Goal: Task Accomplishment & Management: Use online tool/utility

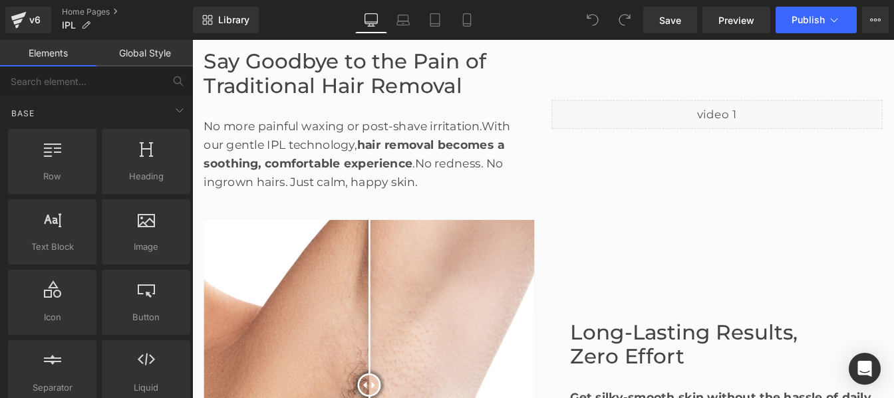
scroll to position [652, 0]
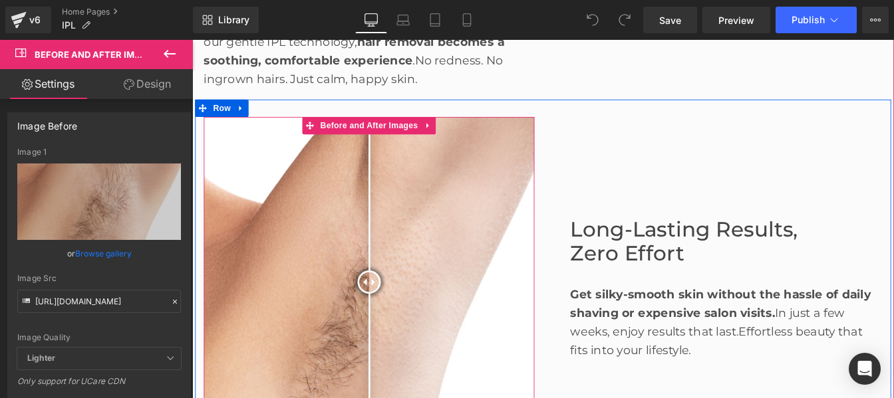
scroll to position [783, 0]
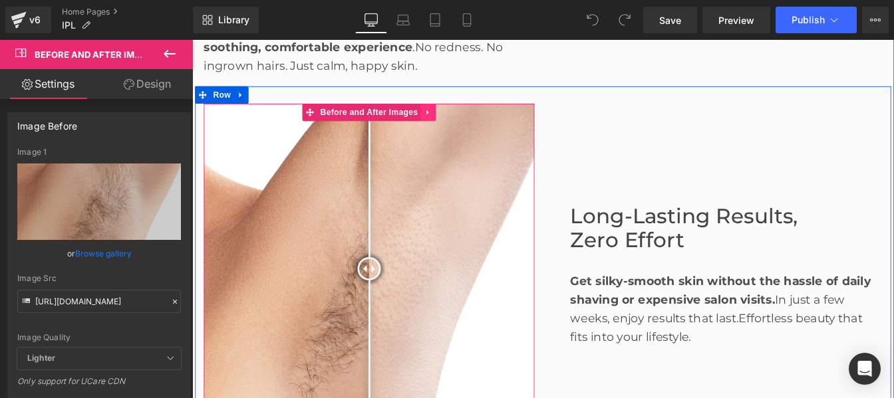
click at [461, 124] on icon at bounding box center [462, 123] width 3 height 6
click at [467, 124] on icon at bounding box center [471, 122] width 9 height 9
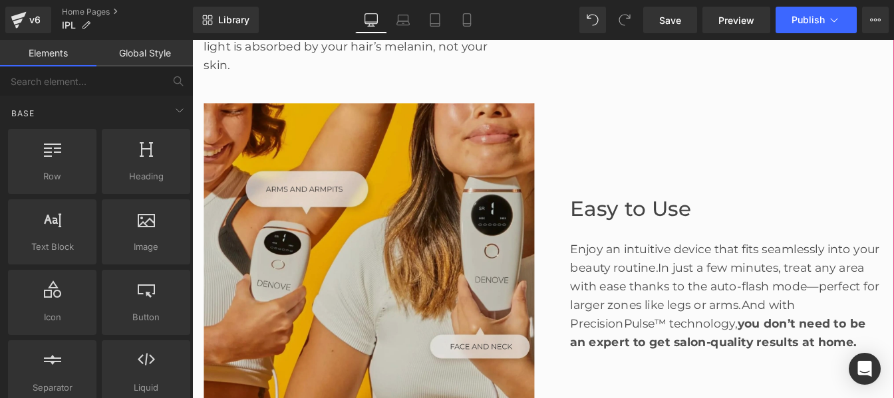
scroll to position [1268, 0]
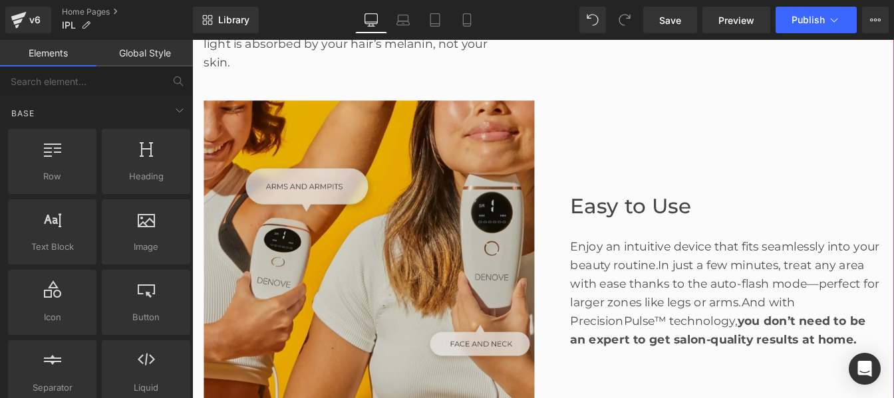
click at [460, 303] on img at bounding box center [395, 299] width 379 height 379
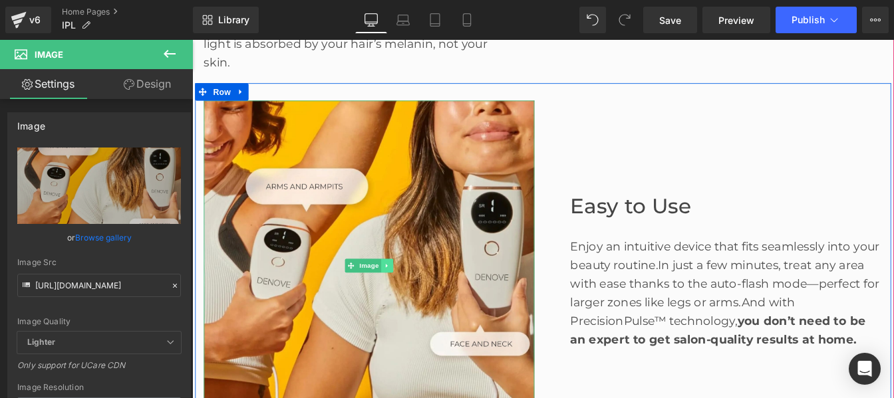
click at [416, 300] on link at bounding box center [416, 299] width 14 height 16
click at [408, 300] on link at bounding box center [409, 299] width 14 height 16
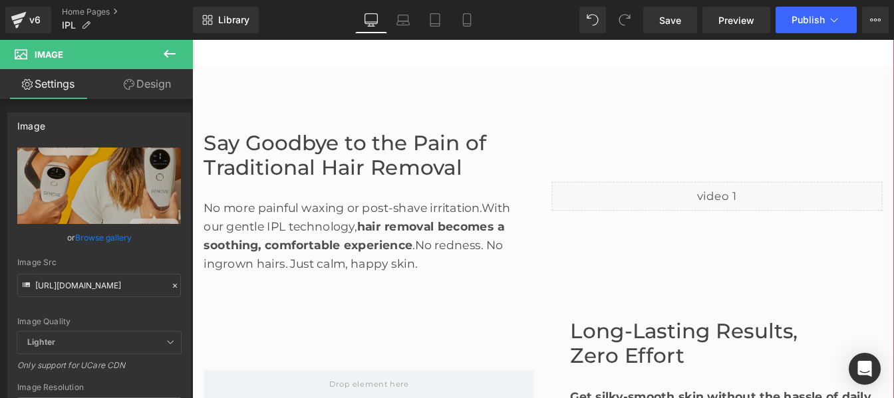
scroll to position [386, 0]
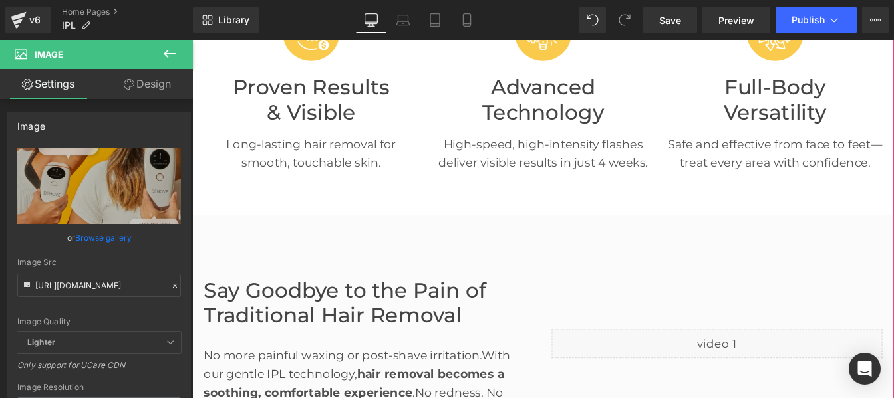
click at [709, 385] on div "Liquid" at bounding box center [794, 388] width 379 height 33
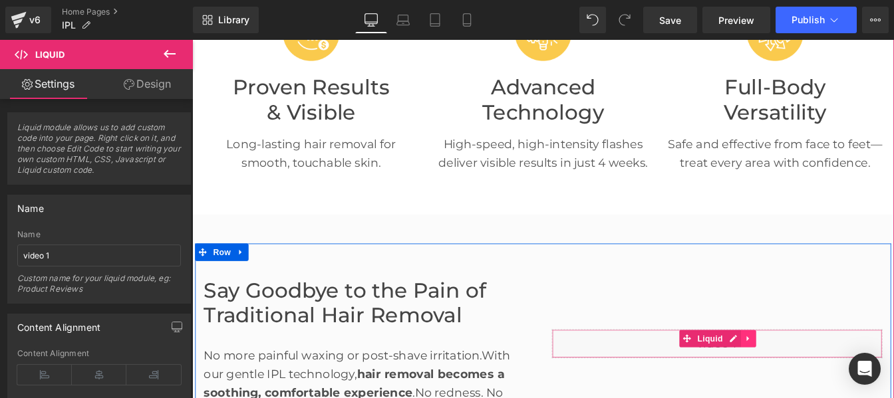
click at [825, 385] on icon at bounding box center [829, 383] width 9 height 10
click at [835, 381] on icon at bounding box center [838, 382] width 9 height 9
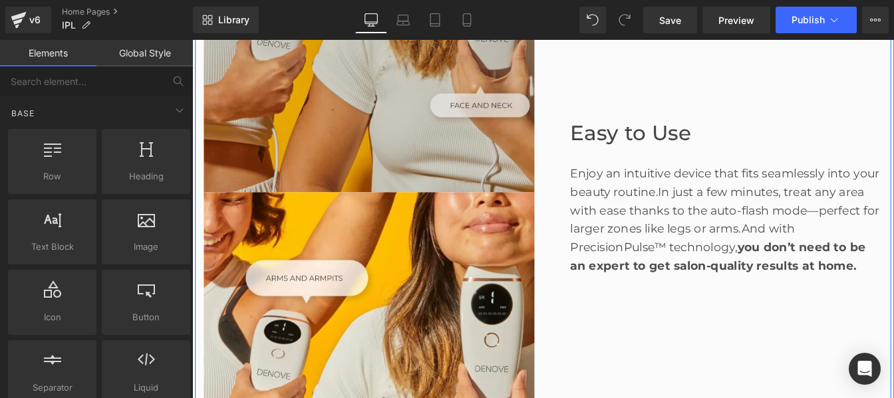
scroll to position [1548, 0]
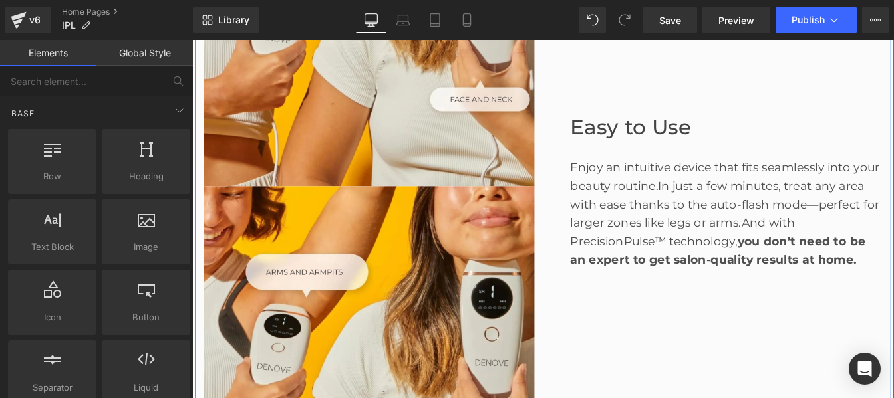
click at [684, 354] on div "Easy to Use Heading Enjoy an intuitive device that fits seamlessly into your be…" at bounding box center [794, 208] width 399 height 758
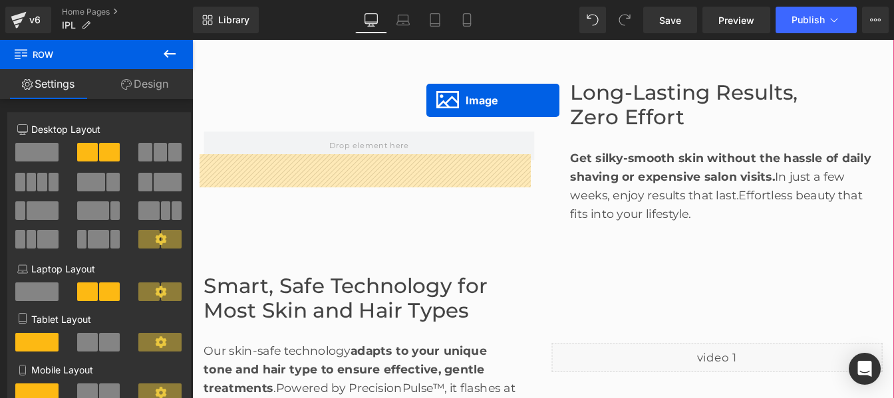
scroll to position [790, 0]
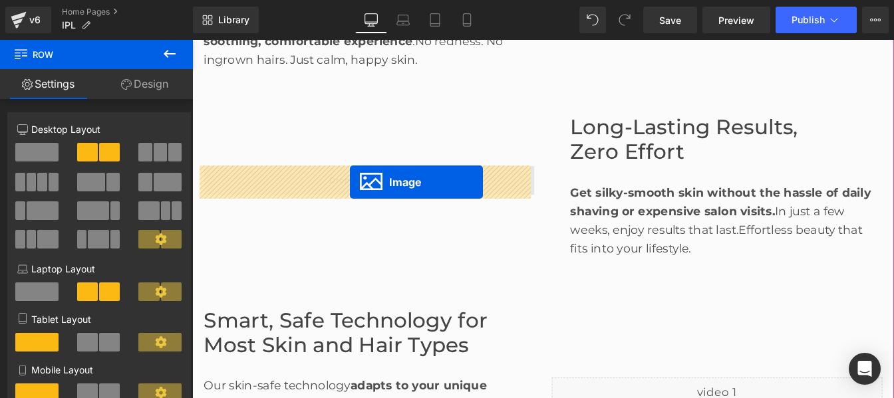
drag, startPoint x: 370, startPoint y: 390, endPoint x: 373, endPoint y: 204, distance: 186.9
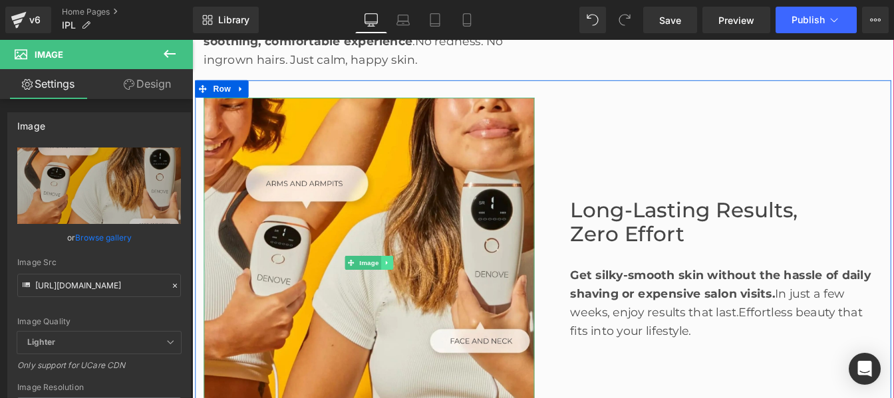
click at [414, 295] on icon at bounding box center [415, 296] width 7 height 8
click at [405, 295] on icon at bounding box center [408, 296] width 7 height 7
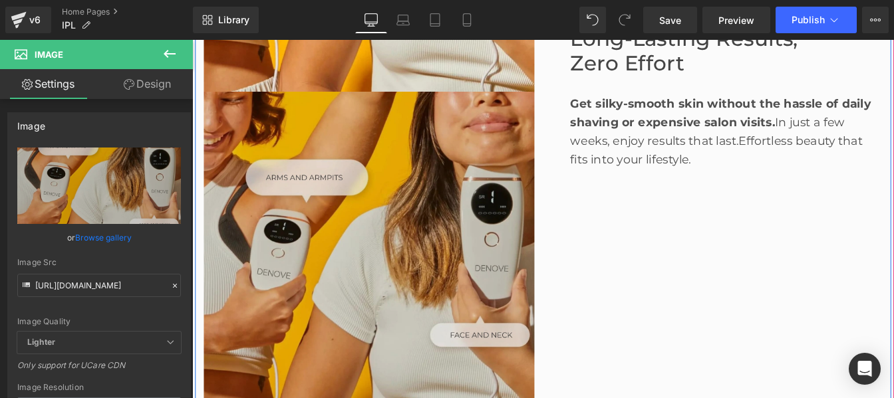
scroll to position [1182, 0]
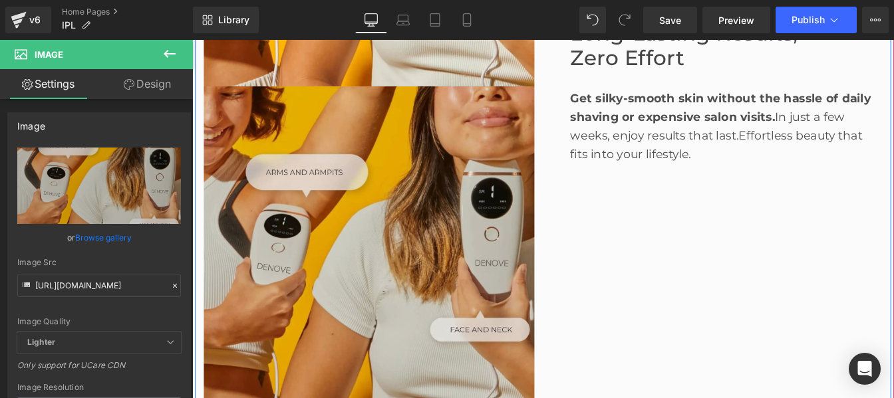
click at [660, 286] on div "Long-Lasting Results, Zero Effort Heading Get silky-smooth skin without the has…" at bounding box center [794, 93] width 399 height 758
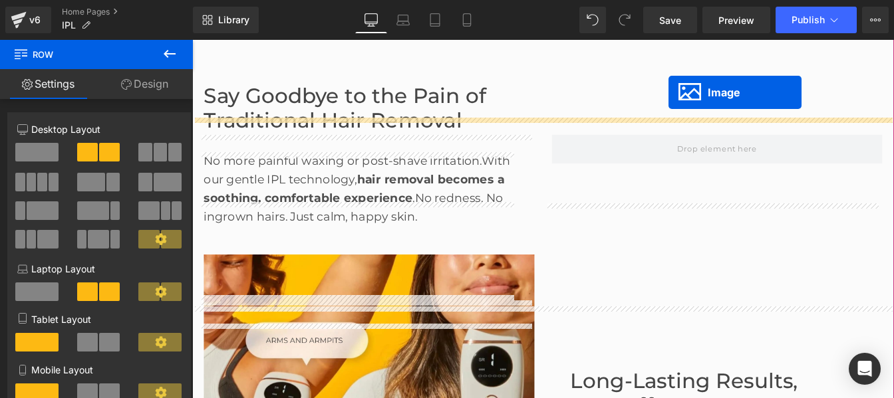
scroll to position [531, 0]
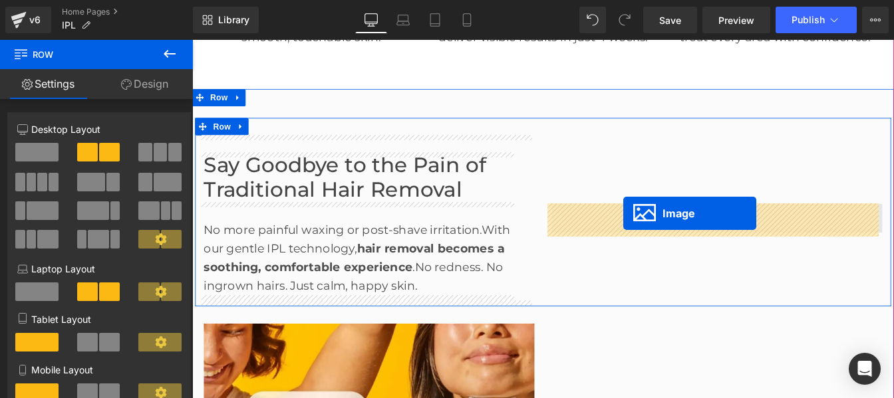
drag, startPoint x: 364, startPoint y: 283, endPoint x: 686, endPoint y: 239, distance: 325.5
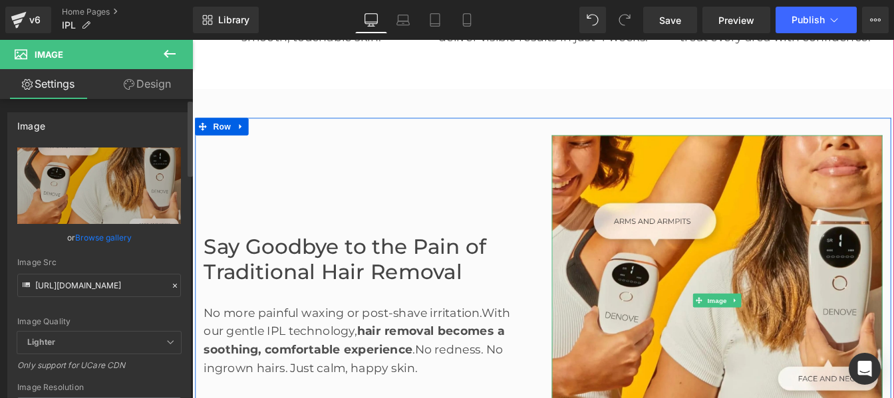
click at [170, 285] on icon at bounding box center [174, 285] width 9 height 9
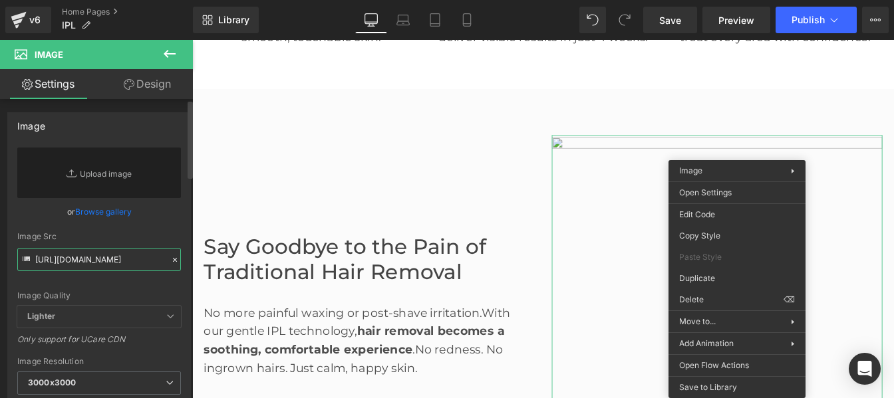
click at [82, 254] on input "[URL][DOMAIN_NAME]" at bounding box center [99, 259] width 164 height 23
paste input "[URL][DOMAIN_NAME]"
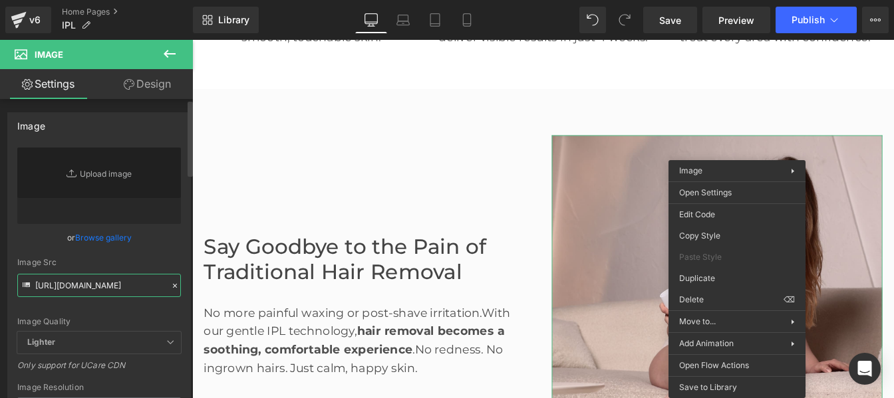
type input "[URL][DOMAIN_NAME]"
click at [180, 238] on div "[URL][DOMAIN_NAME] Replace Image Upload image or Browse gallery Image Src [URL]…" at bounding box center [99, 320] width 182 height 345
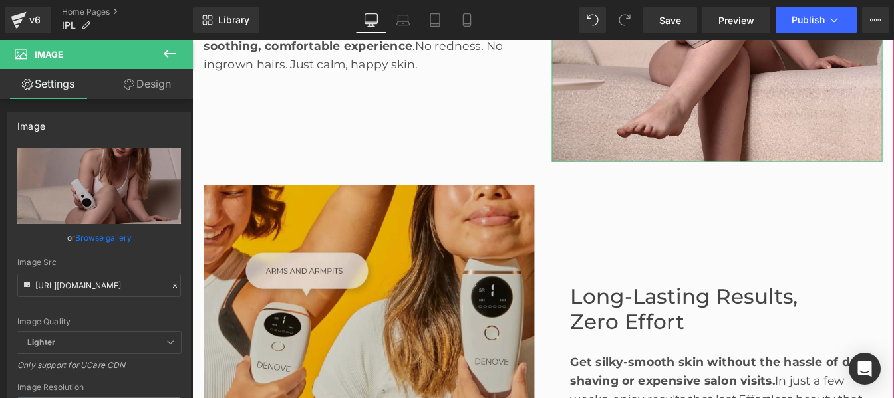
scroll to position [1056, 0]
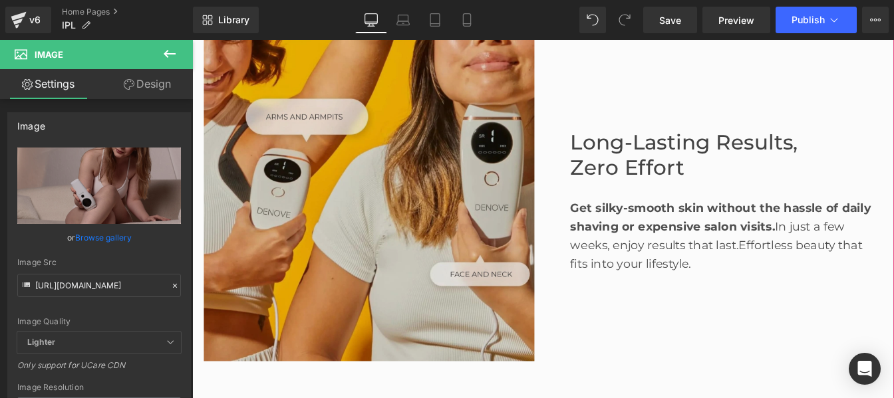
click at [430, 218] on div "Image" at bounding box center [395, 219] width 379 height 379
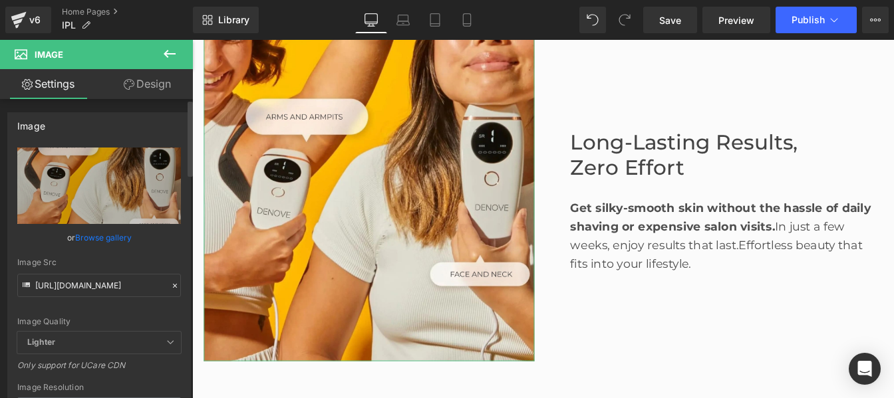
click at [170, 287] on icon at bounding box center [174, 285] width 9 height 9
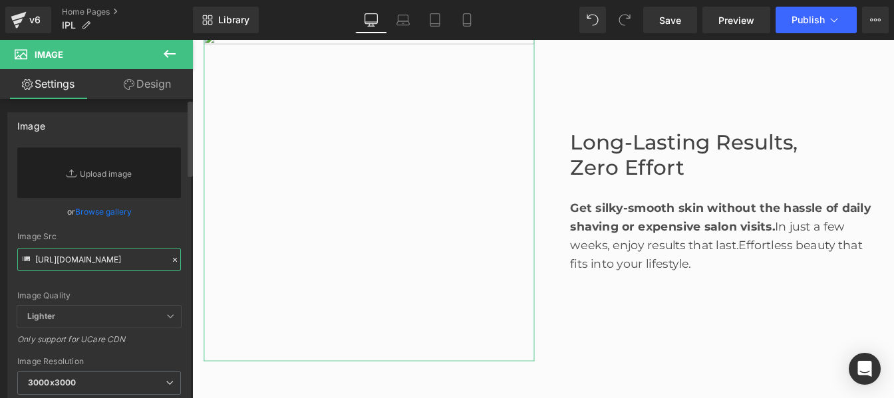
click at [114, 262] on input "[URL][DOMAIN_NAME]" at bounding box center [99, 259] width 164 height 23
paste input "[URL][DOMAIN_NAME]"
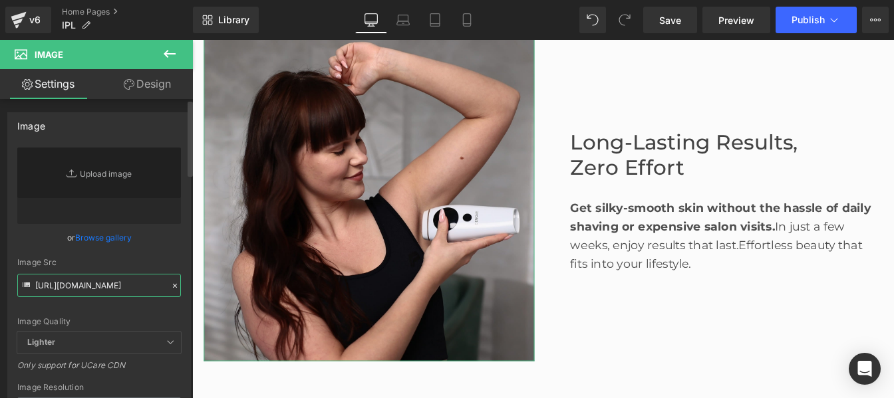
type input "[URL][DOMAIN_NAME]"
click at [180, 259] on div "[URL][DOMAIN_NAME] Replace Image Upload image or Browse gallery Image Src [URL]…" at bounding box center [99, 320] width 182 height 345
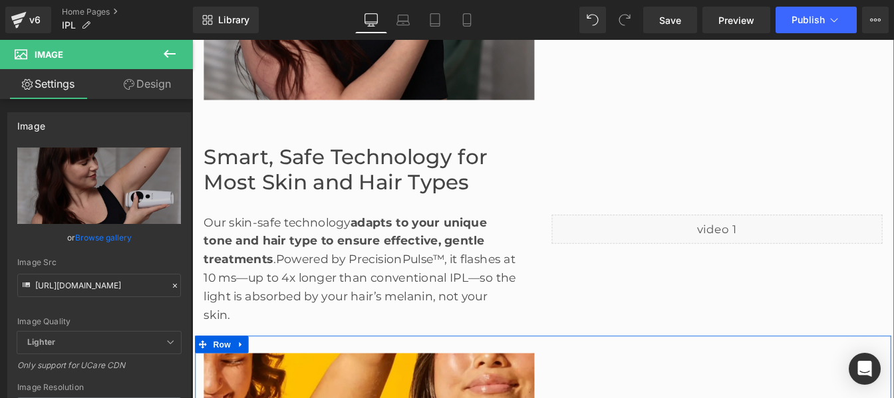
scroll to position [1357, 0]
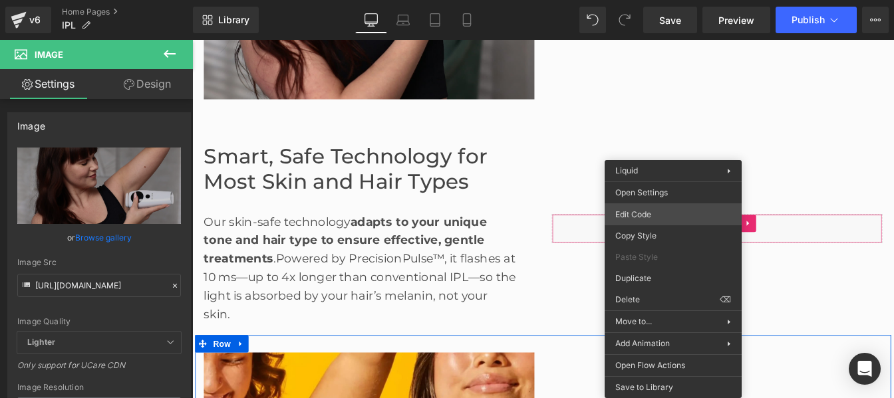
click at [641, 0] on div "Image You are previewing how the will restyle your page. You can not edit Eleme…" at bounding box center [447, 0] width 894 height 0
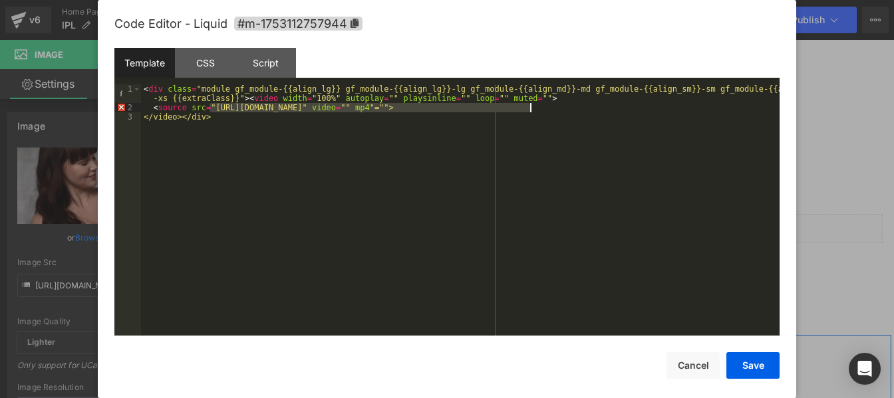
drag, startPoint x: 207, startPoint y: 108, endPoint x: 531, endPoint y: 104, distance: 323.2
click at [531, 104] on div "< div class = "module gf_module-{{align_lg}} gf_module-{{align_lg}}-lg gf_modul…" at bounding box center [460, 223] width 638 height 279
click at [747, 370] on button "Save" at bounding box center [752, 365] width 53 height 27
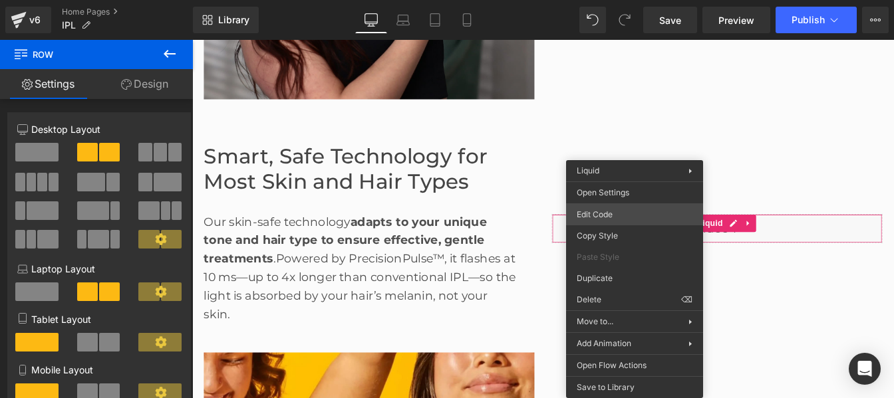
click at [599, 0] on div "Image You are previewing how the will restyle your page. You can not edit Eleme…" at bounding box center [447, 0] width 894 height 0
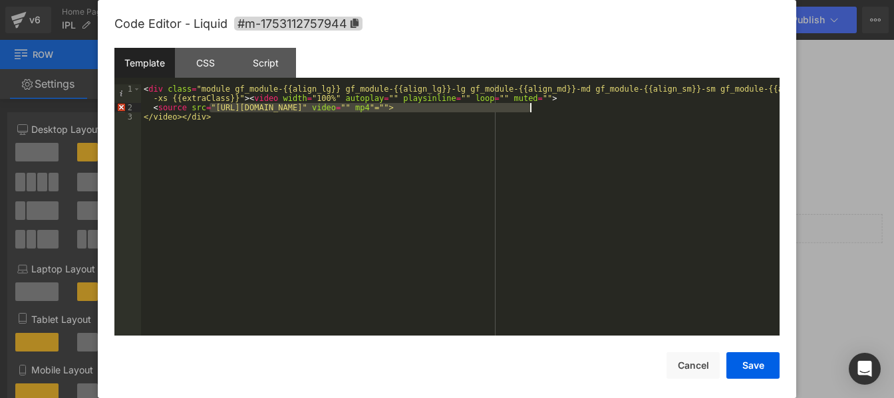
drag, startPoint x: 210, startPoint y: 109, endPoint x: 528, endPoint y: 111, distance: 317.9
click at [528, 111] on div "< div class = "module gf_module-{{align_lg}} gf_module-{{align_lg}}-lg gf_modul…" at bounding box center [460, 223] width 638 height 279
click at [744, 362] on button "Save" at bounding box center [752, 365] width 53 height 27
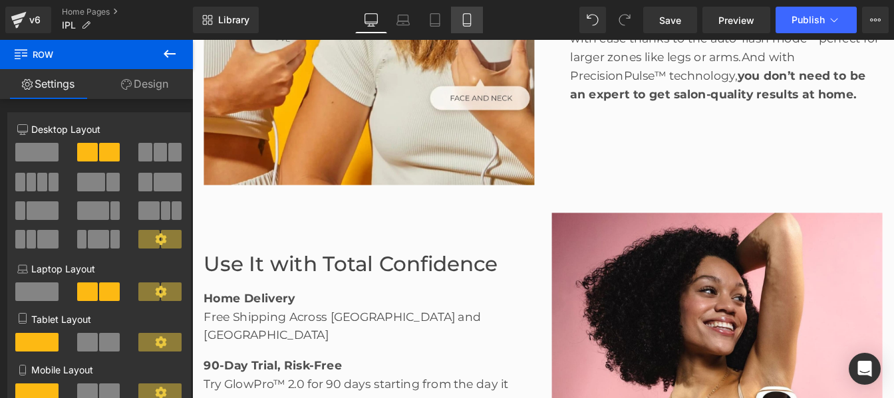
scroll to position [1927, 0]
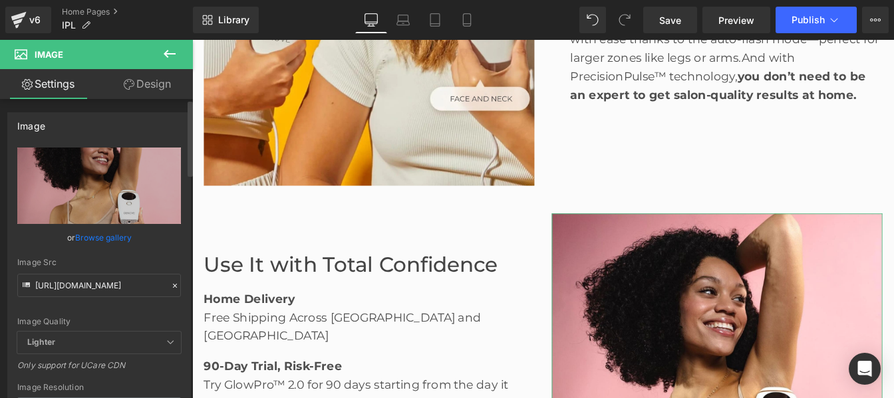
click at [170, 284] on icon at bounding box center [174, 285] width 9 height 9
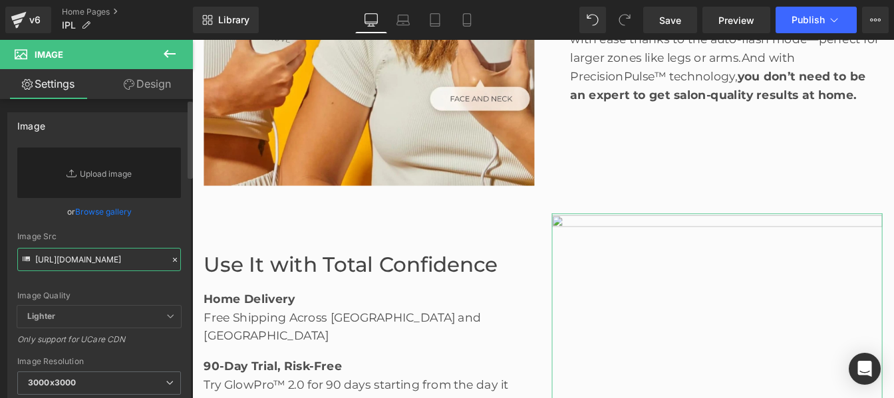
click at [71, 262] on input "[URL][DOMAIN_NAME]" at bounding box center [99, 259] width 164 height 23
paste input "[URL][DOMAIN_NAME]"
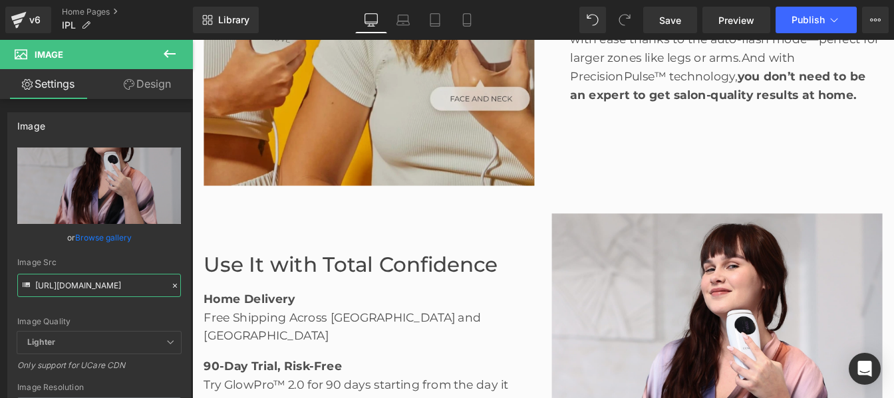
type input "[URL][DOMAIN_NAME]"
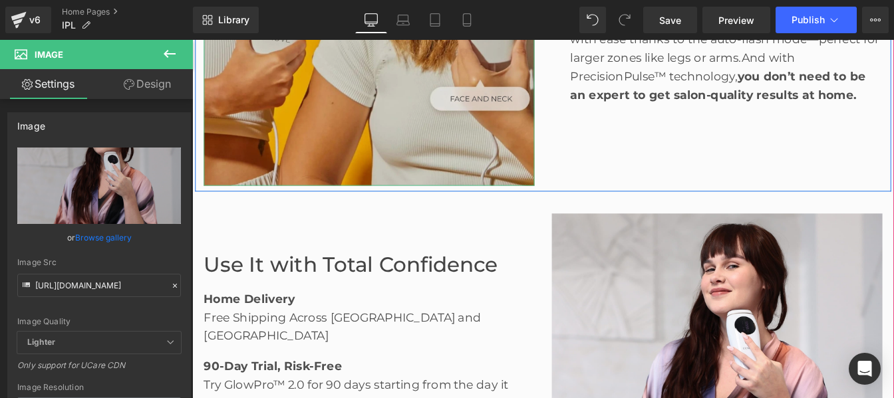
click at [320, 99] on img at bounding box center [395, 17] width 379 height 379
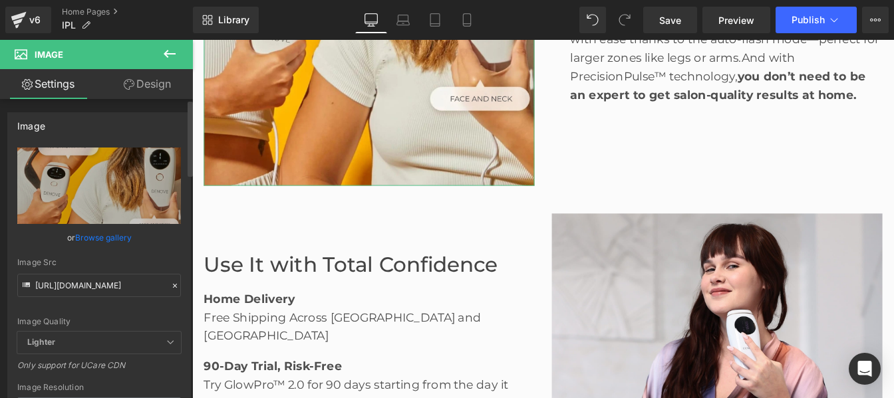
click at [170, 284] on icon at bounding box center [174, 285] width 9 height 9
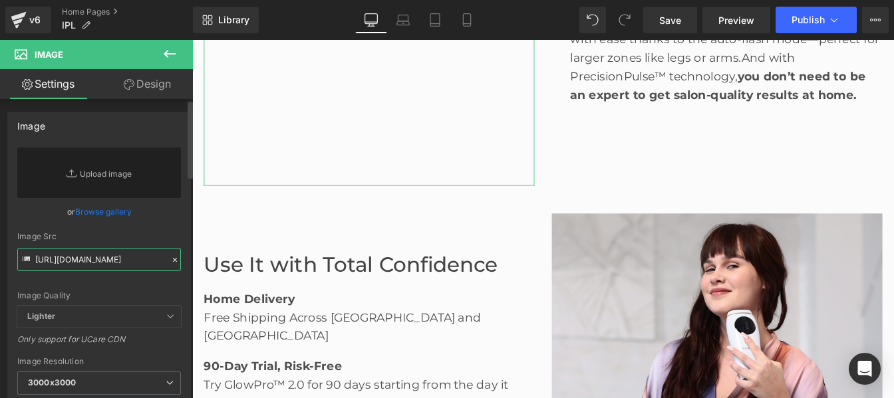
click at [86, 258] on input "[URL][DOMAIN_NAME]" at bounding box center [99, 259] width 164 height 23
paste input "[URL][DOMAIN_NAME]"
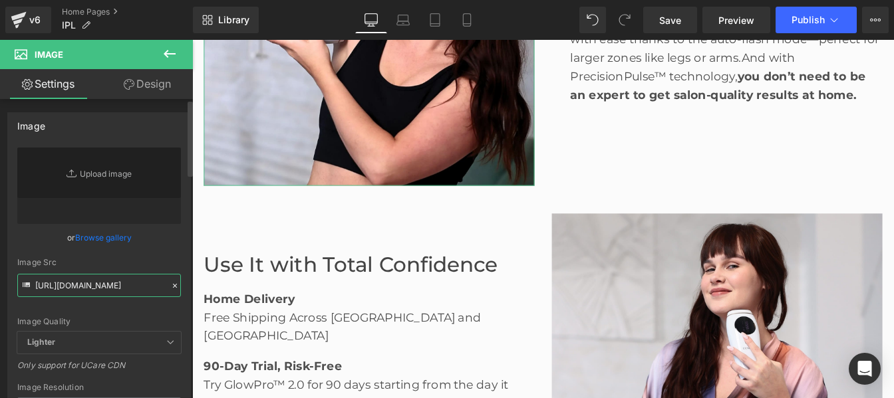
type input "[URL][DOMAIN_NAME]"
click at [175, 255] on div "Image Quality Lighter Lightest Lighter Lighter Lightest Only support for UCare …" at bounding box center [99, 240] width 164 height 184
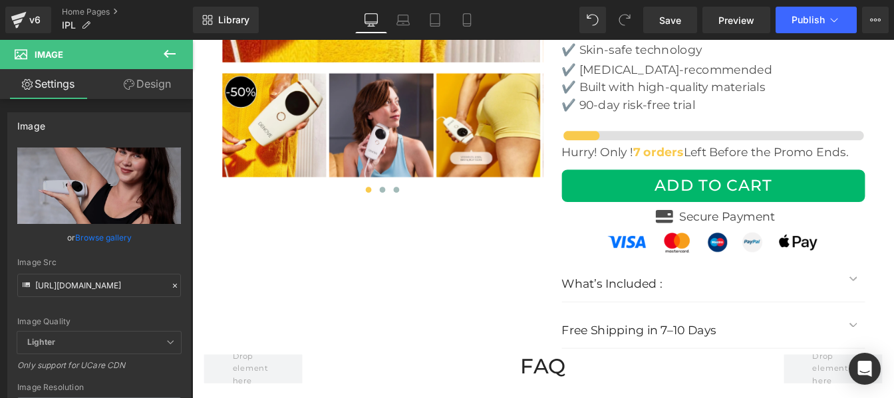
scroll to position [4461, 0]
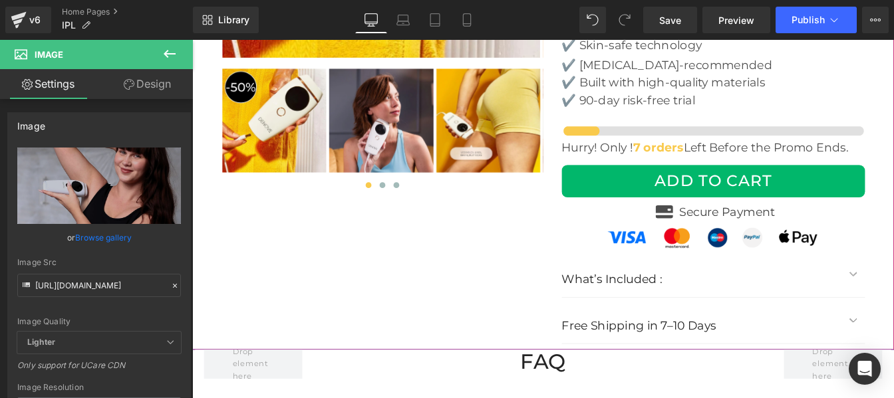
click at [192, 40] on div at bounding box center [192, 40] width 0 height 0
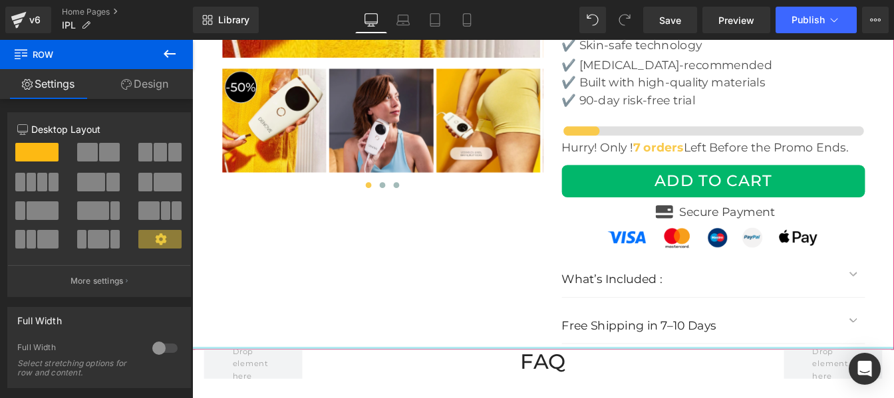
click at [503, 392] on div at bounding box center [594, 393] width 805 height 3
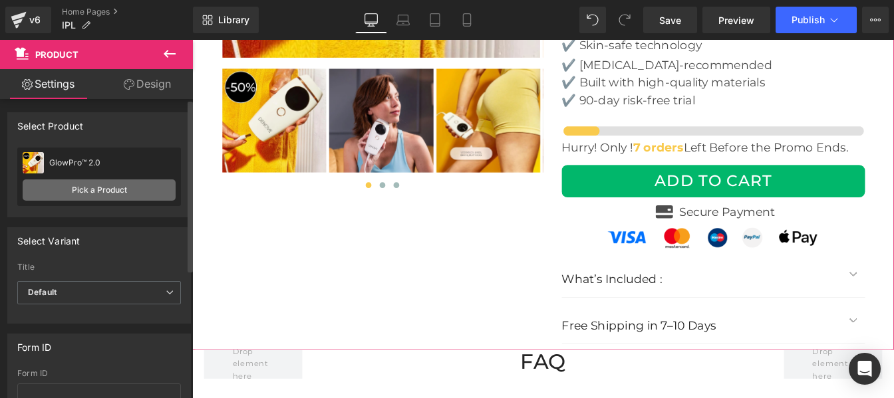
click at [93, 191] on link "Pick a Product" at bounding box center [99, 190] width 153 height 21
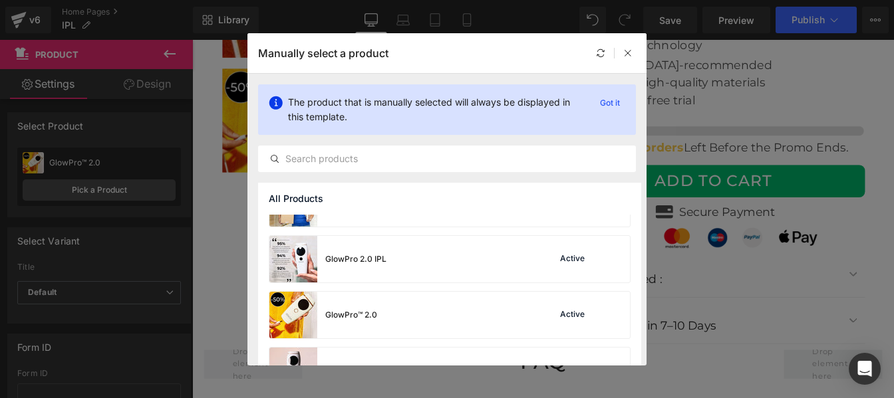
scroll to position [186, 0]
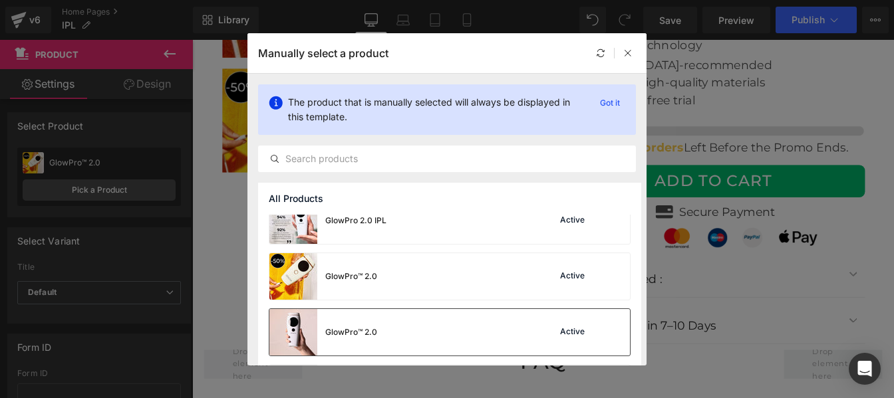
click at [527, 336] on div "GlowPro™ 2.0 Active" at bounding box center [449, 332] width 360 height 47
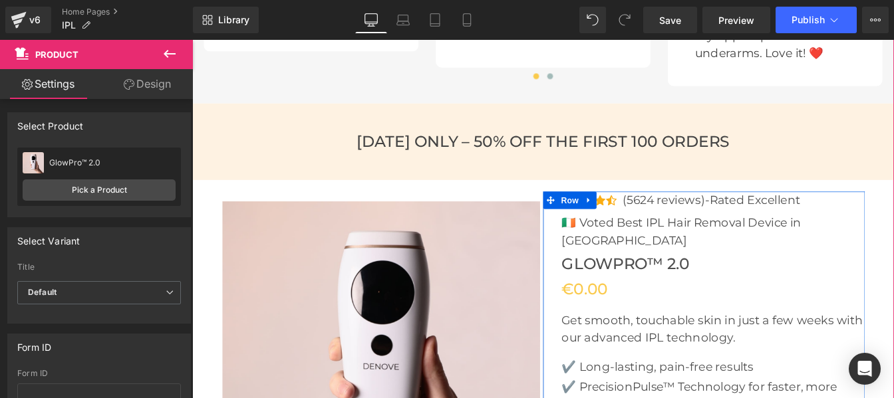
scroll to position [3931, 0]
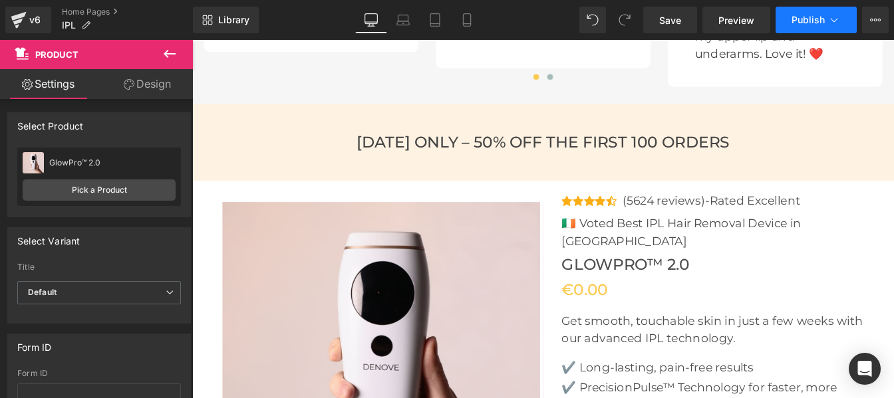
click at [815, 17] on span "Publish" at bounding box center [807, 20] width 33 height 11
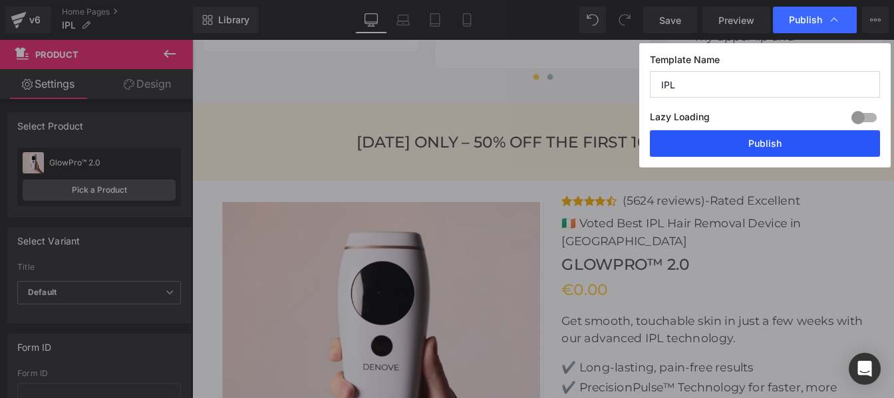
click at [716, 148] on button "Publish" at bounding box center [765, 143] width 230 height 27
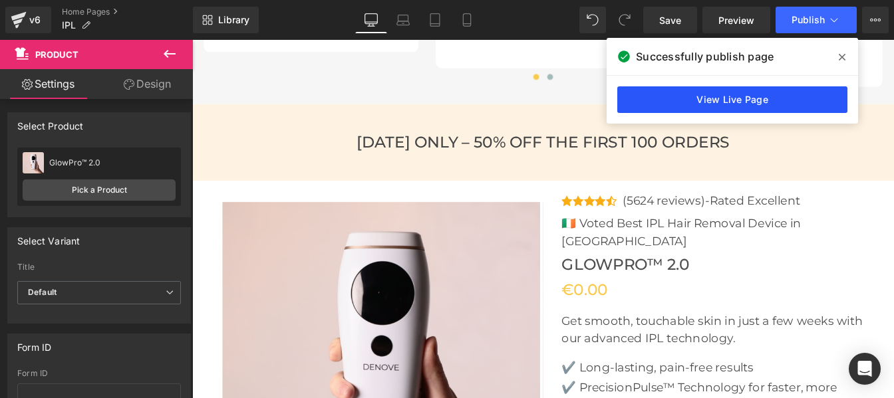
click at [710, 96] on link "View Live Page" at bounding box center [732, 99] width 230 height 27
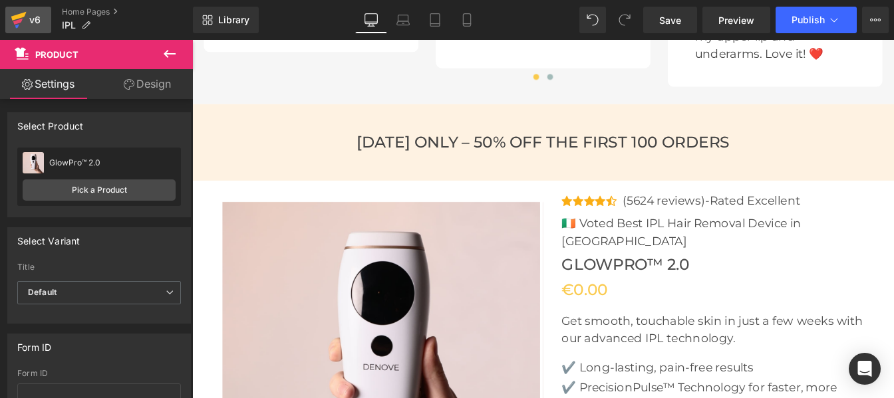
click at [31, 24] on div "v6" at bounding box center [35, 19] width 17 height 17
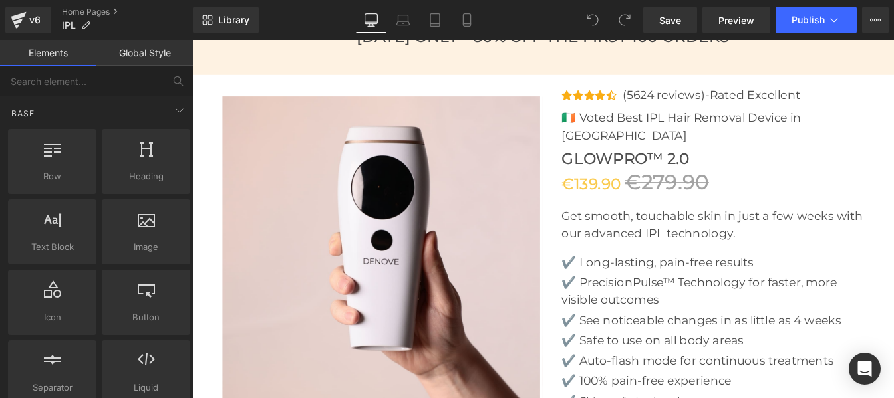
scroll to position [4052, 0]
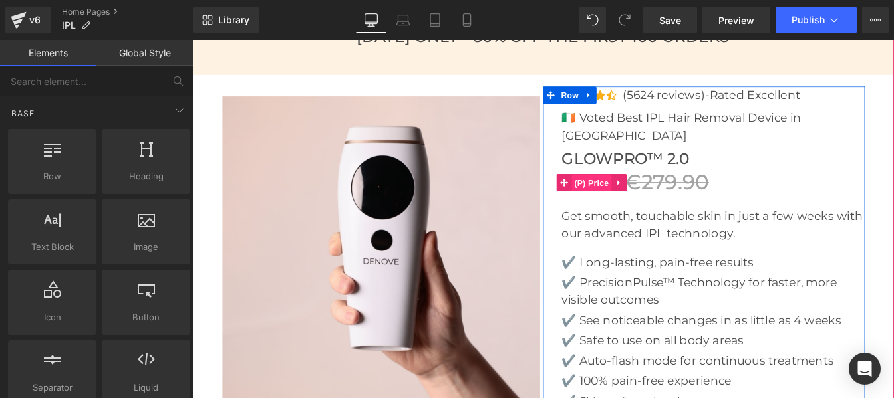
click at [648, 195] on span "(P) Price" at bounding box center [650, 205] width 47 height 20
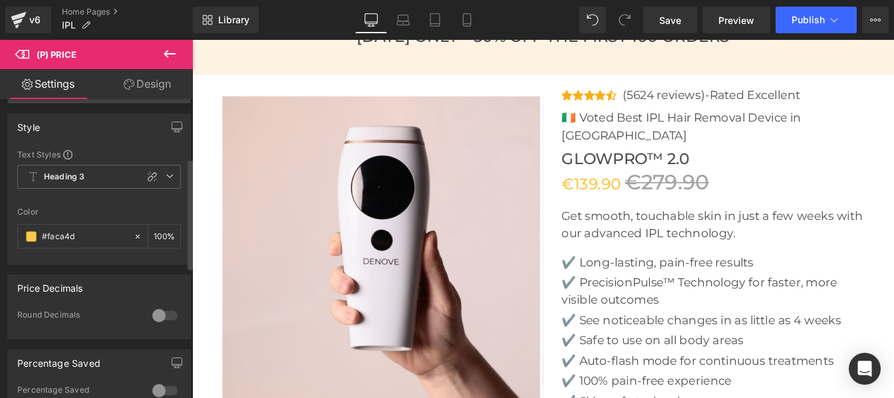
scroll to position [0, 0]
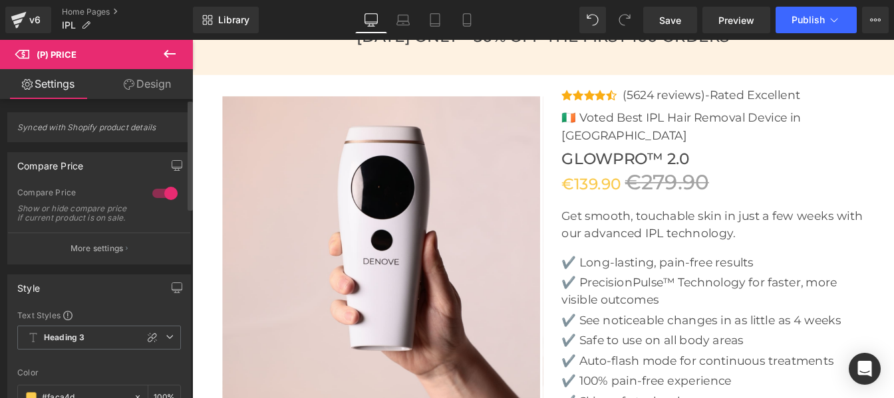
click at [151, 194] on div at bounding box center [165, 193] width 32 height 21
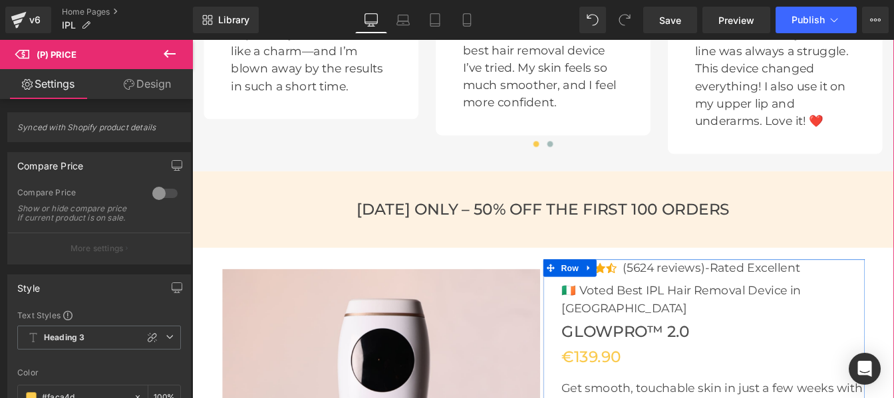
scroll to position [3853, 0]
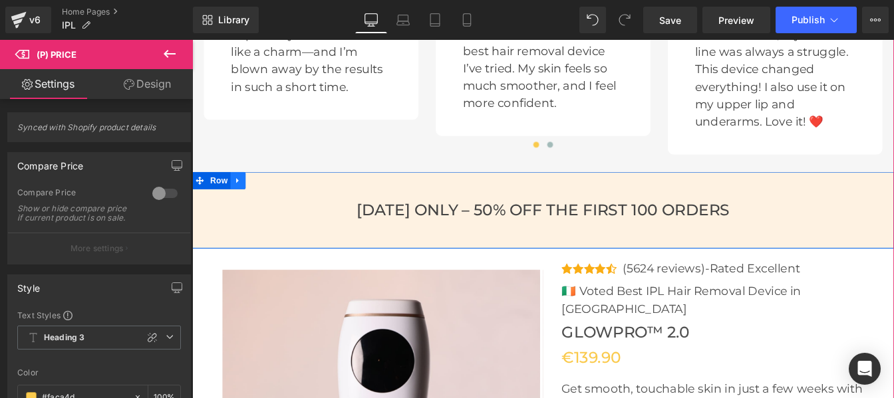
click at [243, 207] on link at bounding box center [244, 202] width 17 height 20
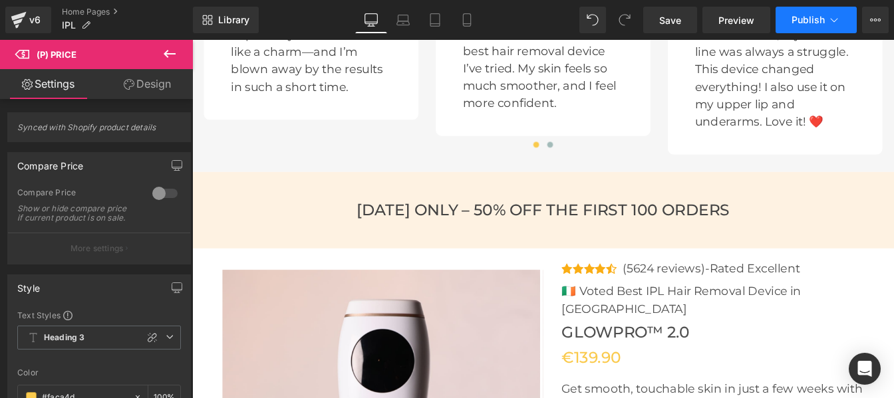
click at [791, 24] on span "Publish" at bounding box center [807, 20] width 33 height 11
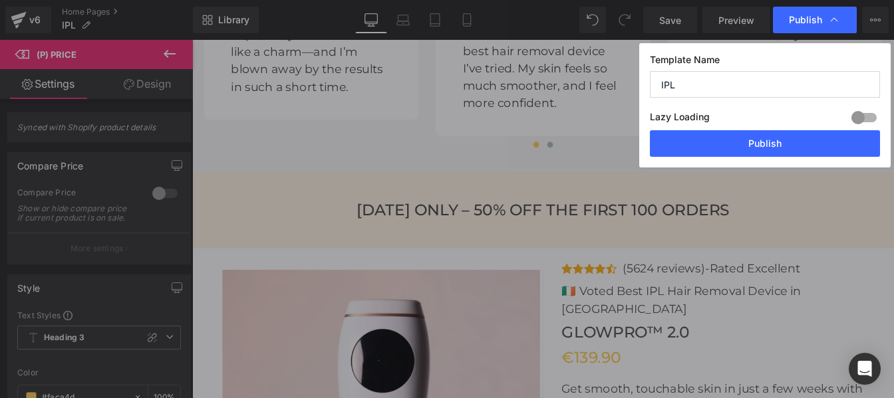
click at [791, 24] on span "Publish" at bounding box center [805, 20] width 33 height 12
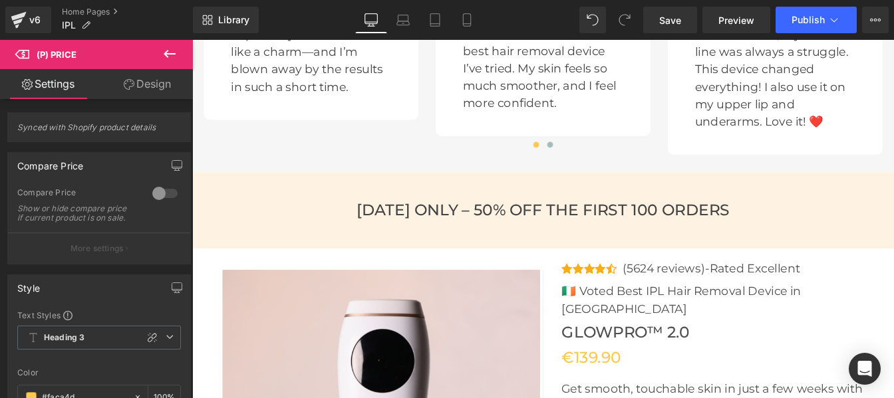
click at [793, 35] on div "Library Desktop Desktop Laptop Tablet Mobile Save Preview Publish Scheduled Vie…" at bounding box center [543, 20] width 701 height 40
click at [793, 29] on button "Publish" at bounding box center [815, 20] width 81 height 27
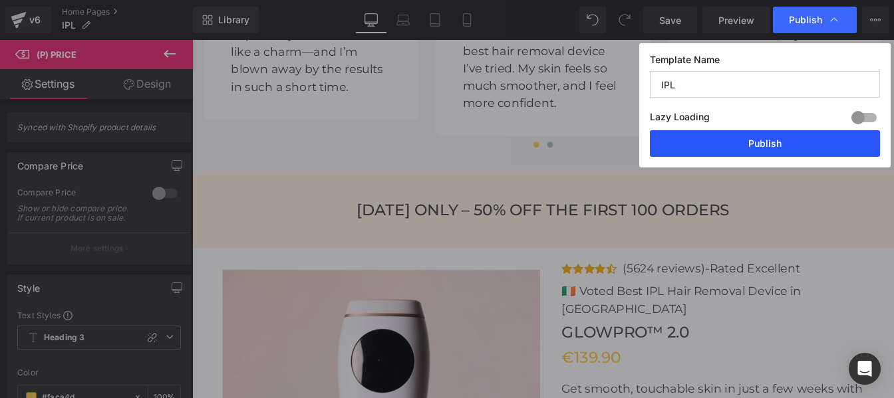
click at [748, 140] on button "Publish" at bounding box center [765, 143] width 230 height 27
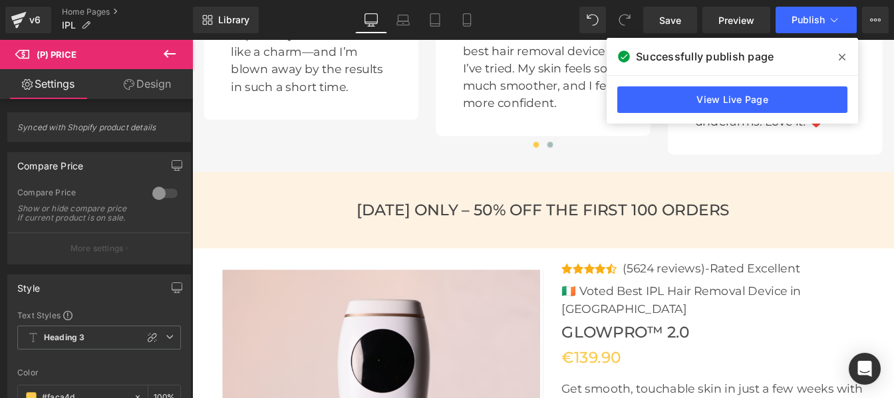
click at [841, 59] on icon at bounding box center [842, 57] width 7 height 11
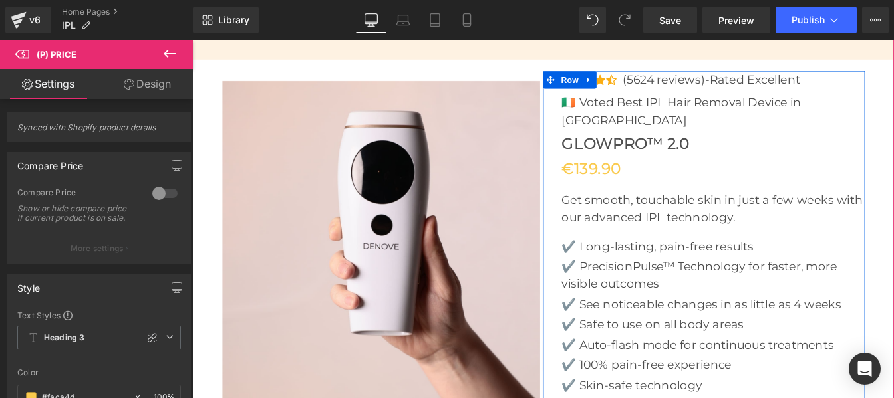
scroll to position [4069, 0]
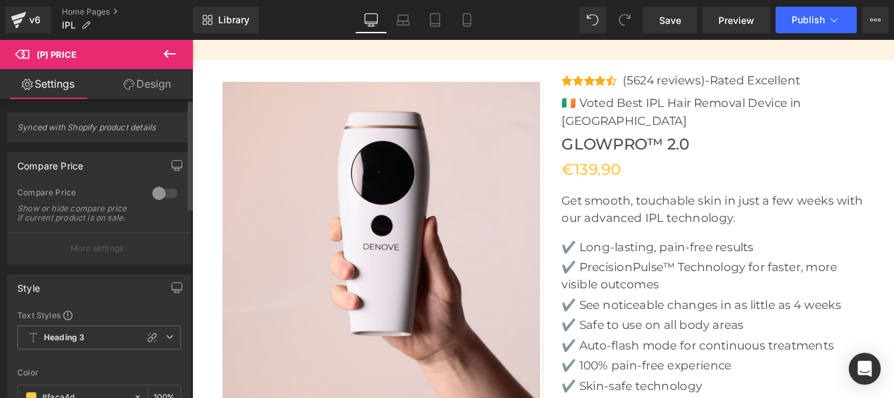
click at [168, 189] on div at bounding box center [165, 193] width 32 height 21
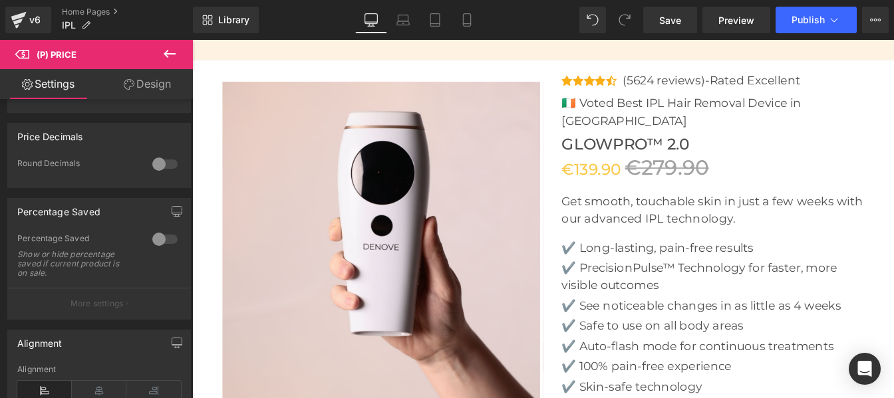
scroll to position [309, 0]
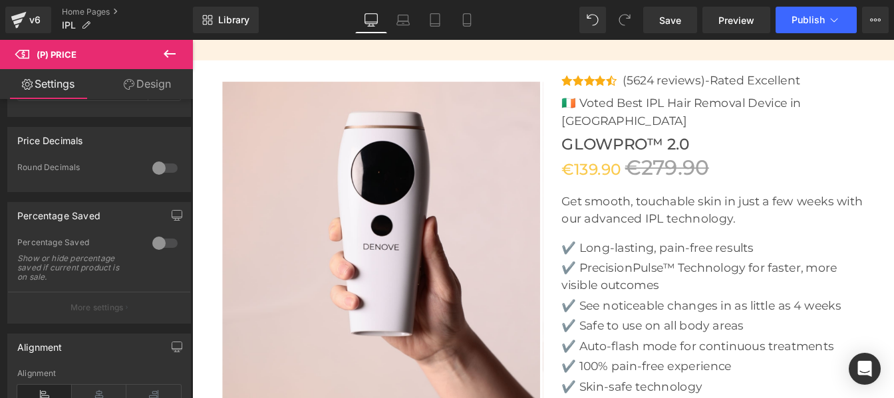
click at [163, 59] on icon at bounding box center [170, 54] width 16 height 16
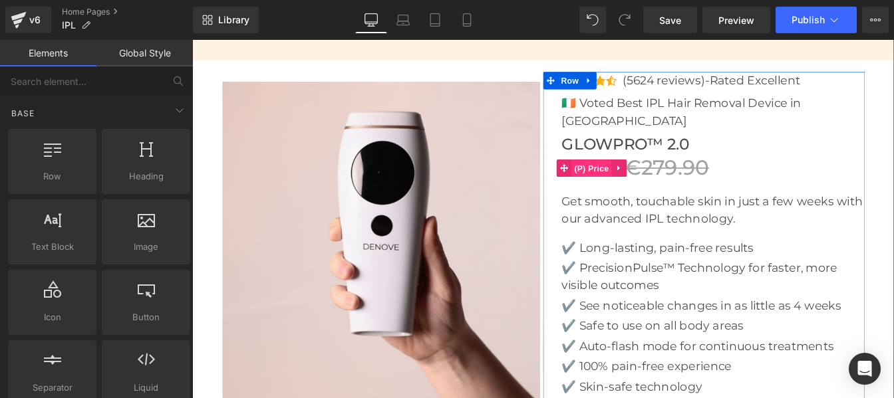
drag, startPoint x: 632, startPoint y: 169, endPoint x: 397, endPoint y: 41, distance: 267.2
click at [632, 178] on span "(P) Price" at bounding box center [650, 188] width 47 height 20
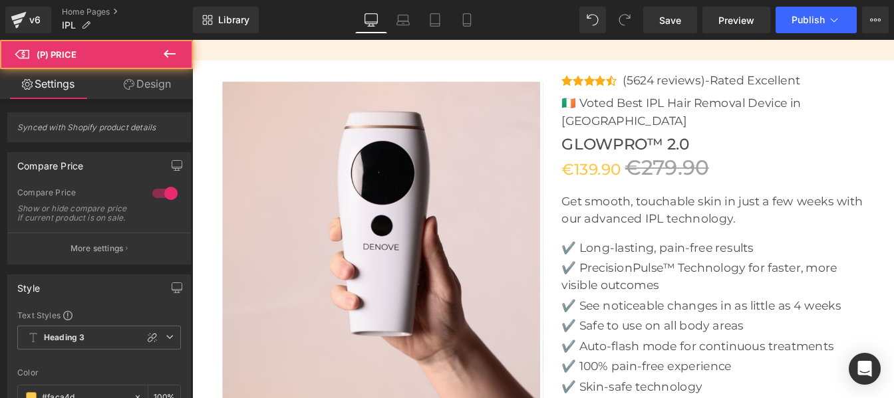
click at [137, 49] on span "(P) Price" at bounding box center [79, 54] width 133 height 29
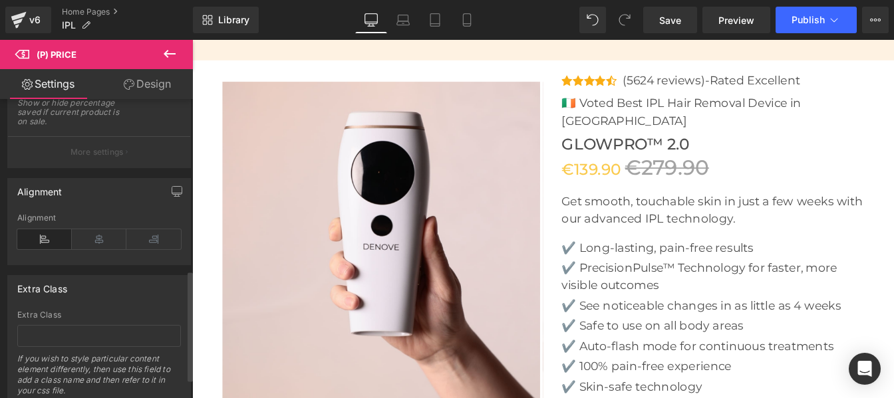
scroll to position [518, 0]
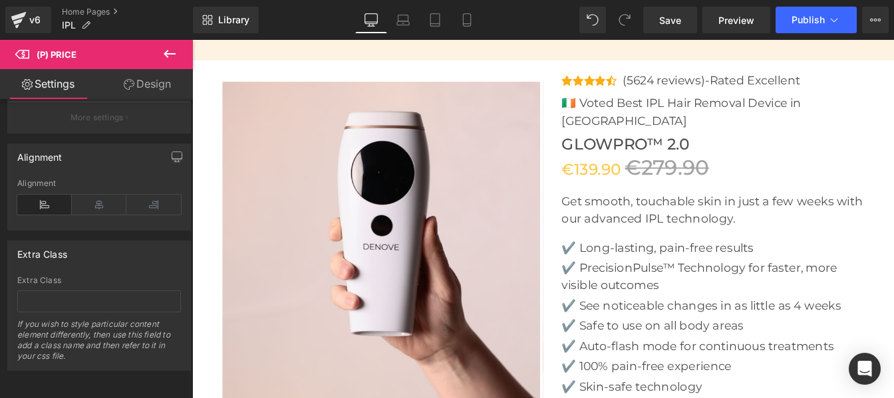
click at [177, 45] on button at bounding box center [169, 54] width 47 height 29
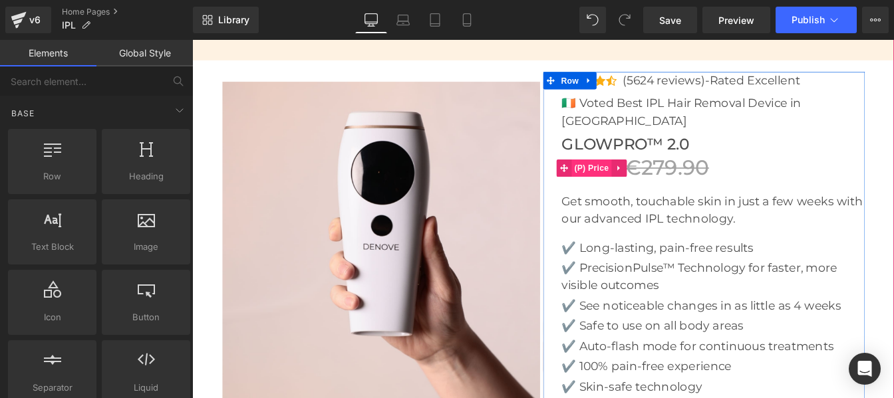
drag, startPoint x: 644, startPoint y: 167, endPoint x: 350, endPoint y: 104, distance: 300.5
click at [644, 177] on span "(P) Price" at bounding box center [650, 187] width 47 height 20
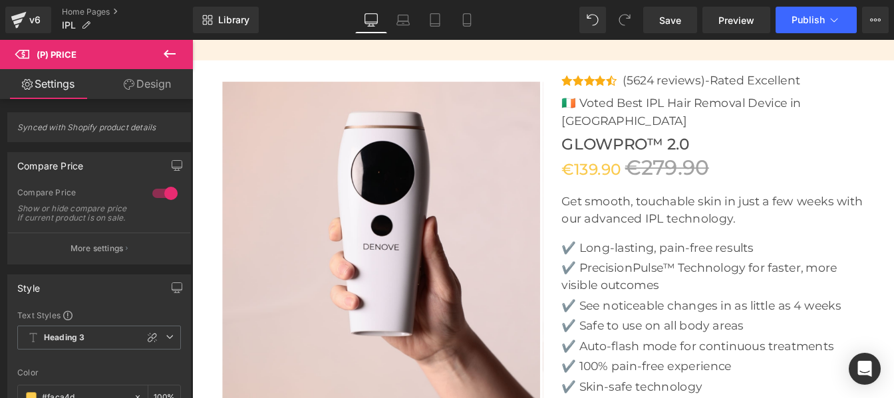
click at [150, 82] on link "Design" at bounding box center [147, 84] width 96 height 30
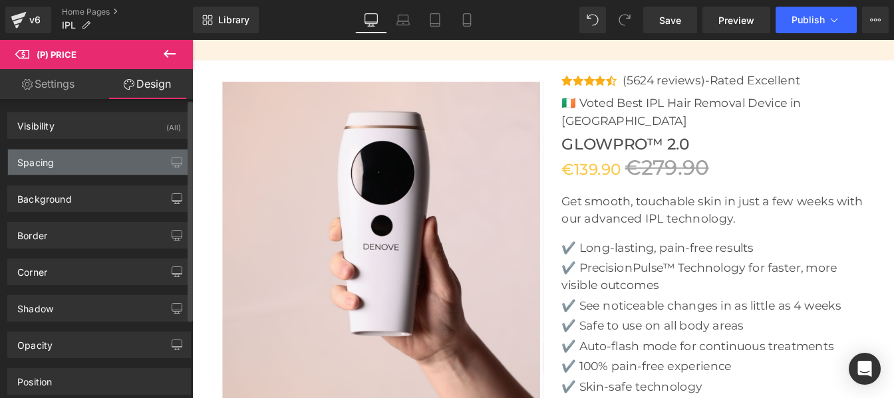
click at [57, 166] on div "Spacing" at bounding box center [99, 162] width 182 height 25
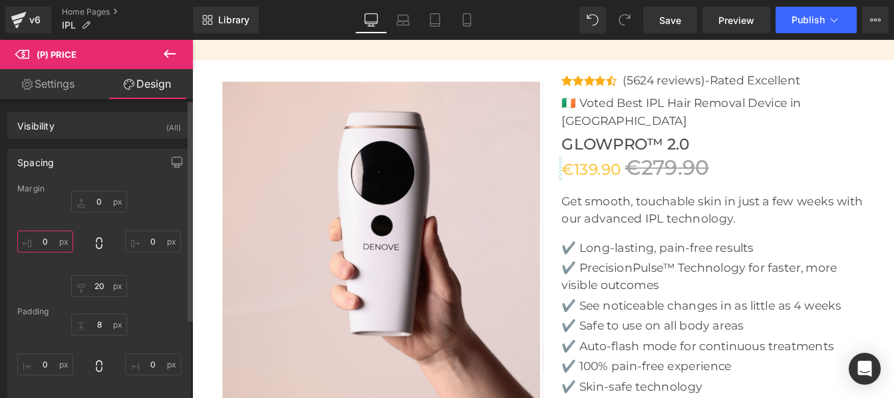
type textarea "0"
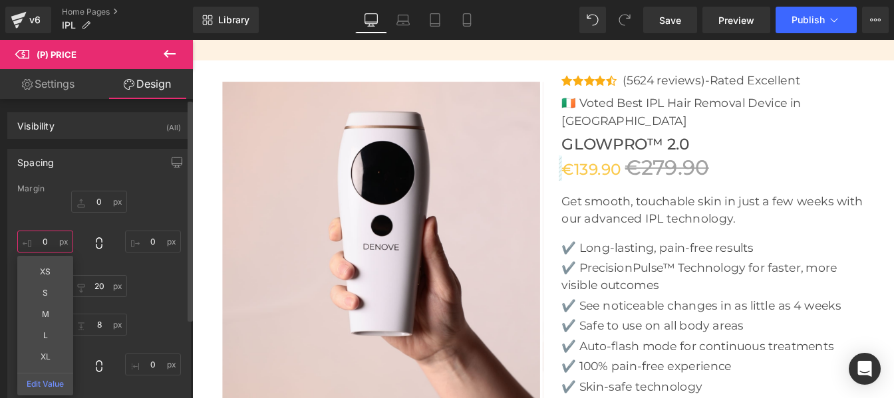
click at [52, 240] on input "text" at bounding box center [45, 242] width 56 height 22
type input "3"
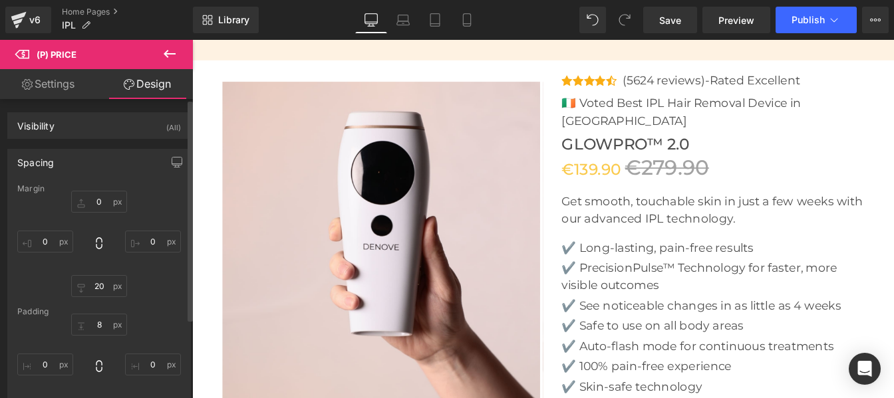
click at [157, 215] on div at bounding box center [99, 244] width 164 height 106
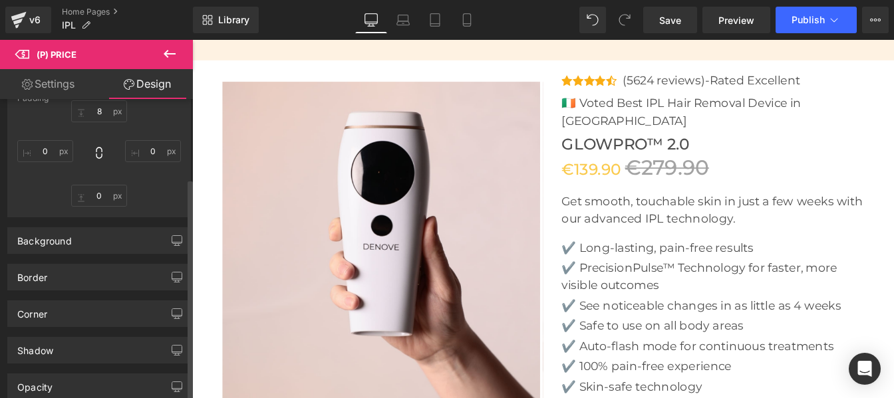
scroll to position [242, 0]
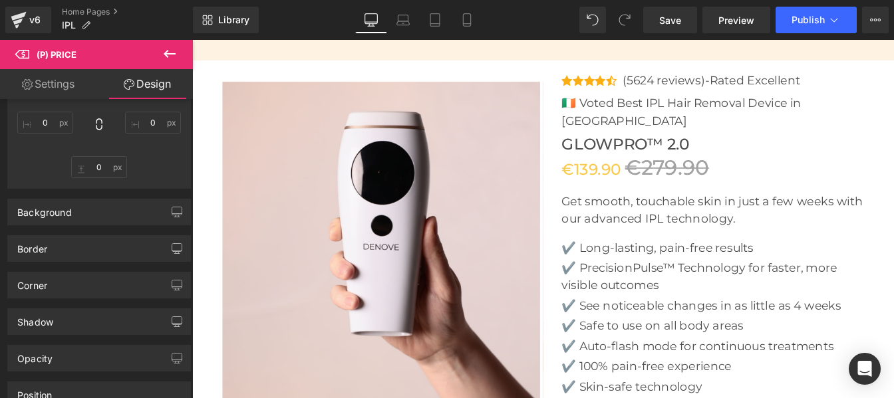
click at [170, 52] on icon at bounding box center [170, 54] width 16 height 16
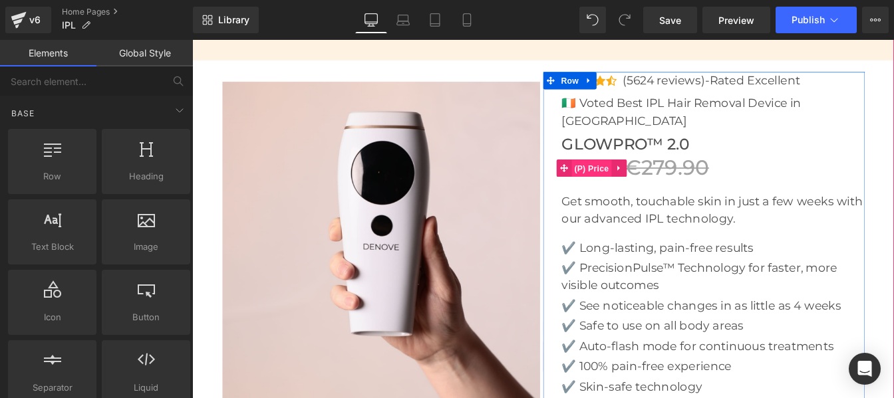
click at [645, 178] on span "(P) Price" at bounding box center [650, 188] width 47 height 20
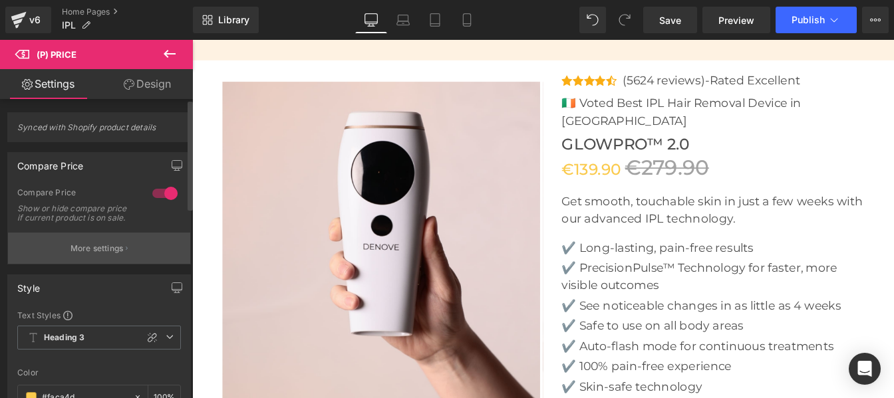
click at [91, 255] on p "More settings" at bounding box center [96, 249] width 53 height 12
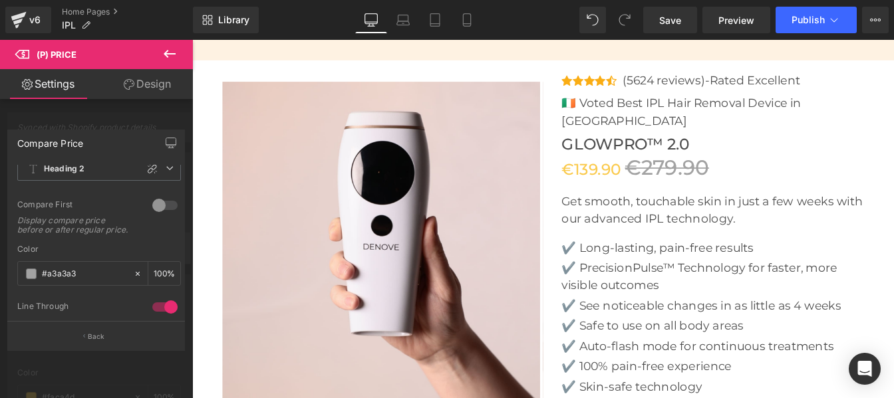
scroll to position [23, 0]
click at [807, 20] on span "Publish" at bounding box center [807, 20] width 33 height 11
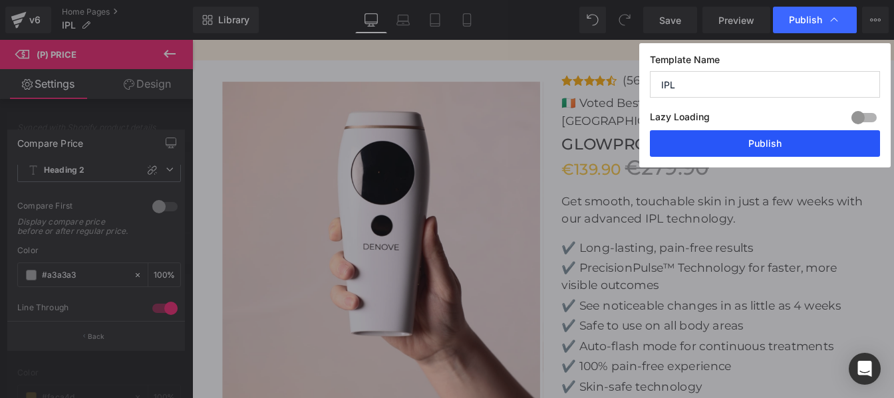
click at [734, 148] on button "Publish" at bounding box center [765, 143] width 230 height 27
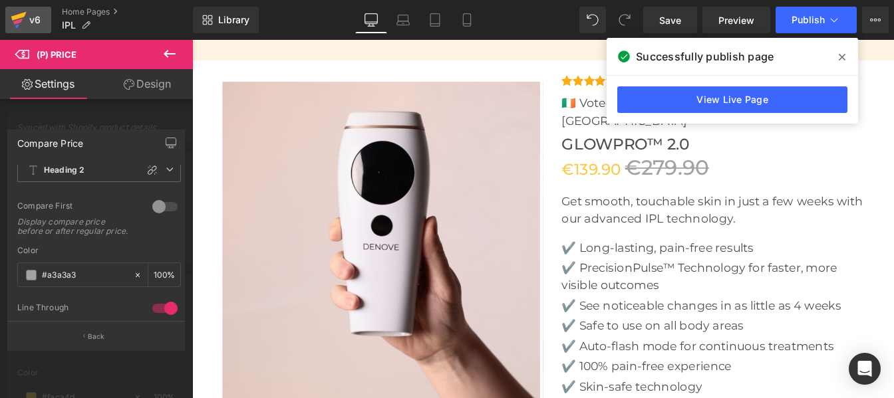
click at [30, 21] on div "v6" at bounding box center [35, 19] width 17 height 17
